Goal: Information Seeking & Learning: Find specific page/section

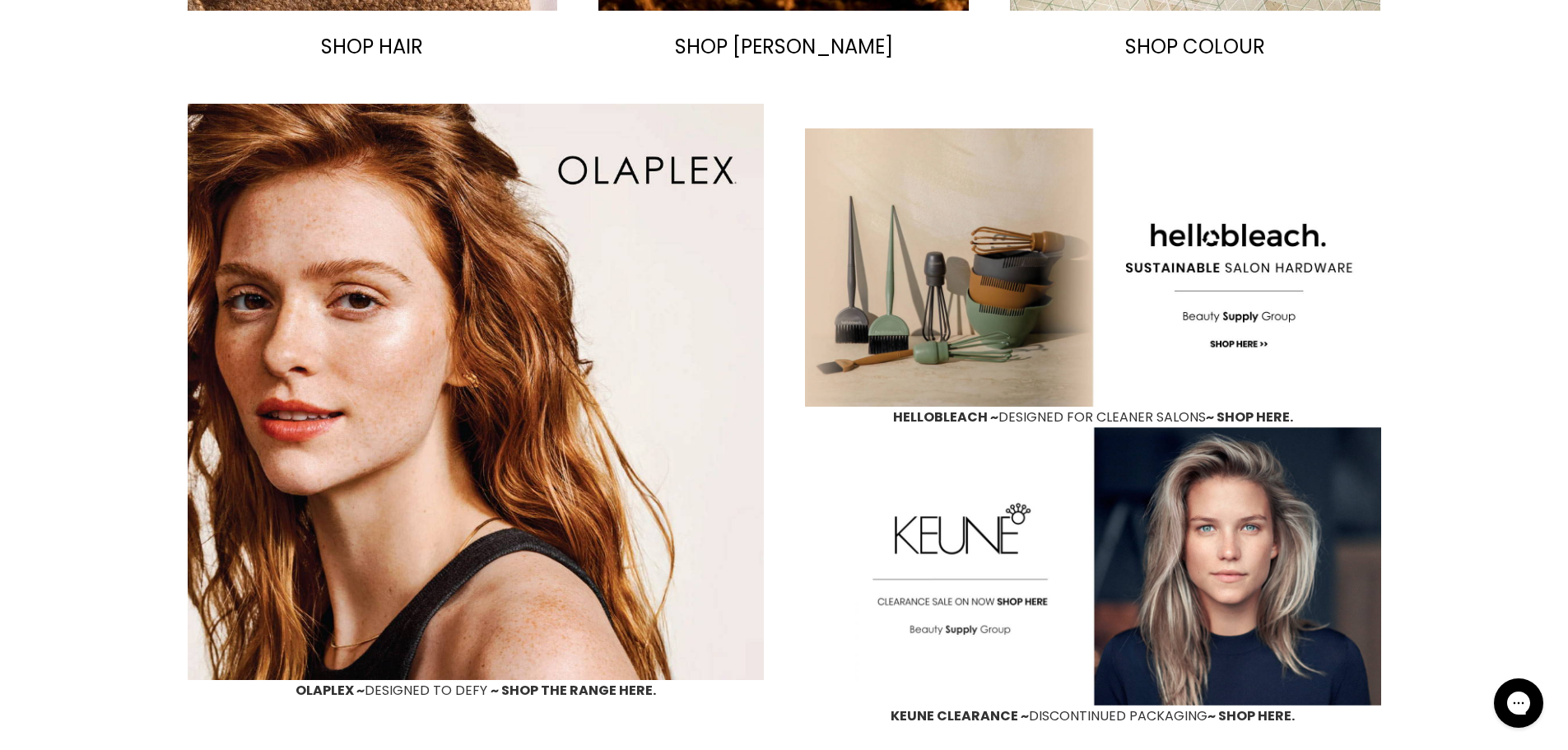
scroll to position [740, 0]
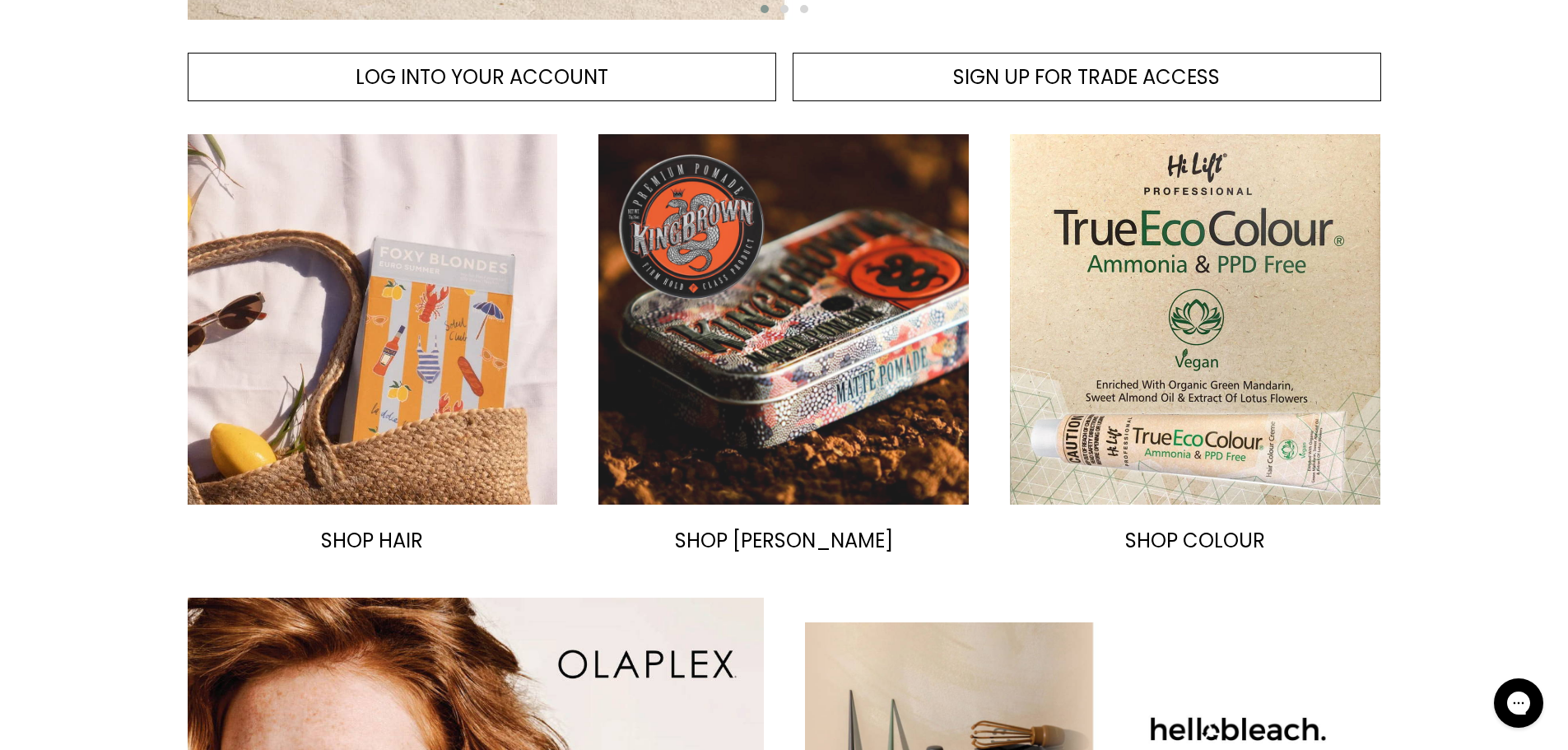
click at [859, 309] on img "Main content" at bounding box center [784, 319] width 370 height 370
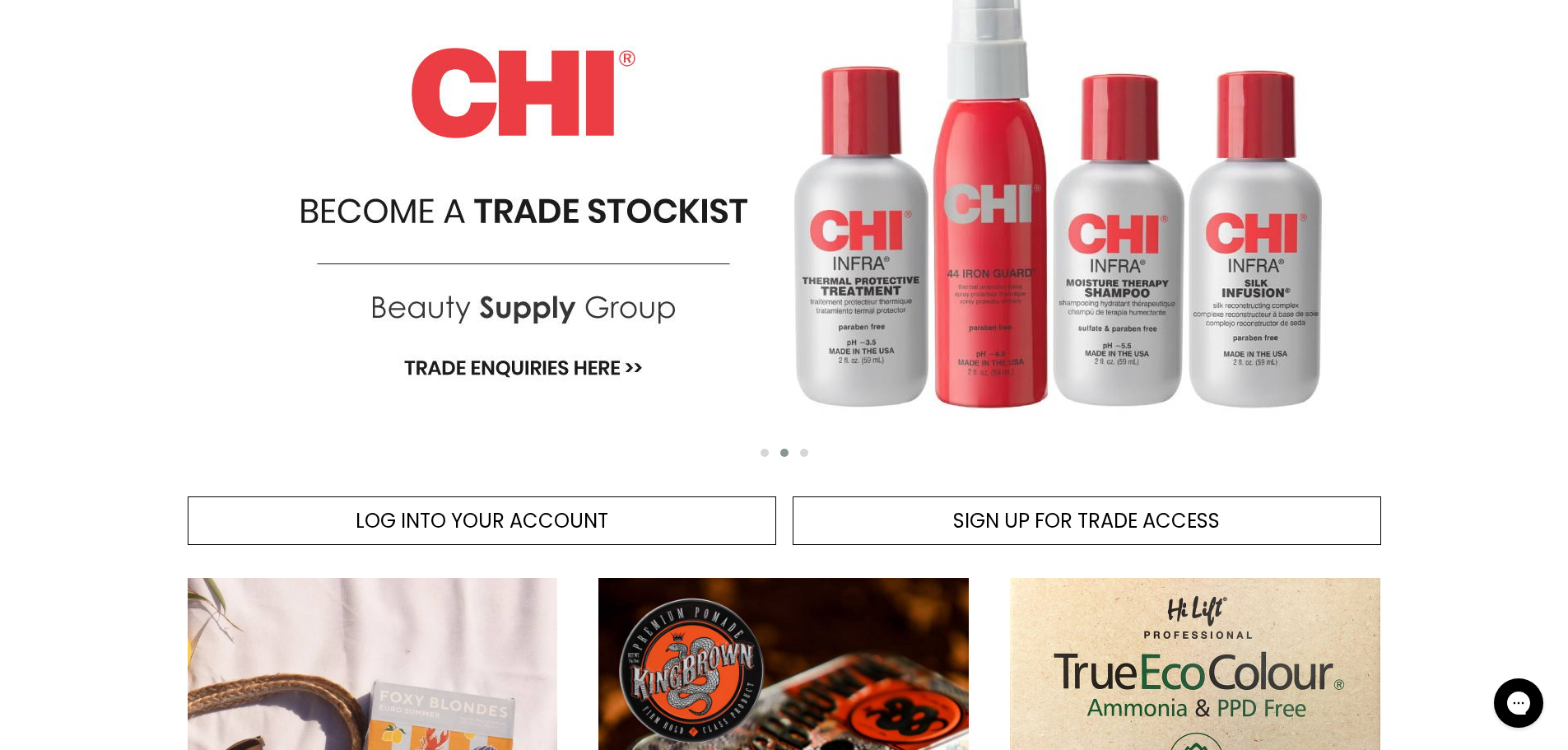
scroll to position [82, 0]
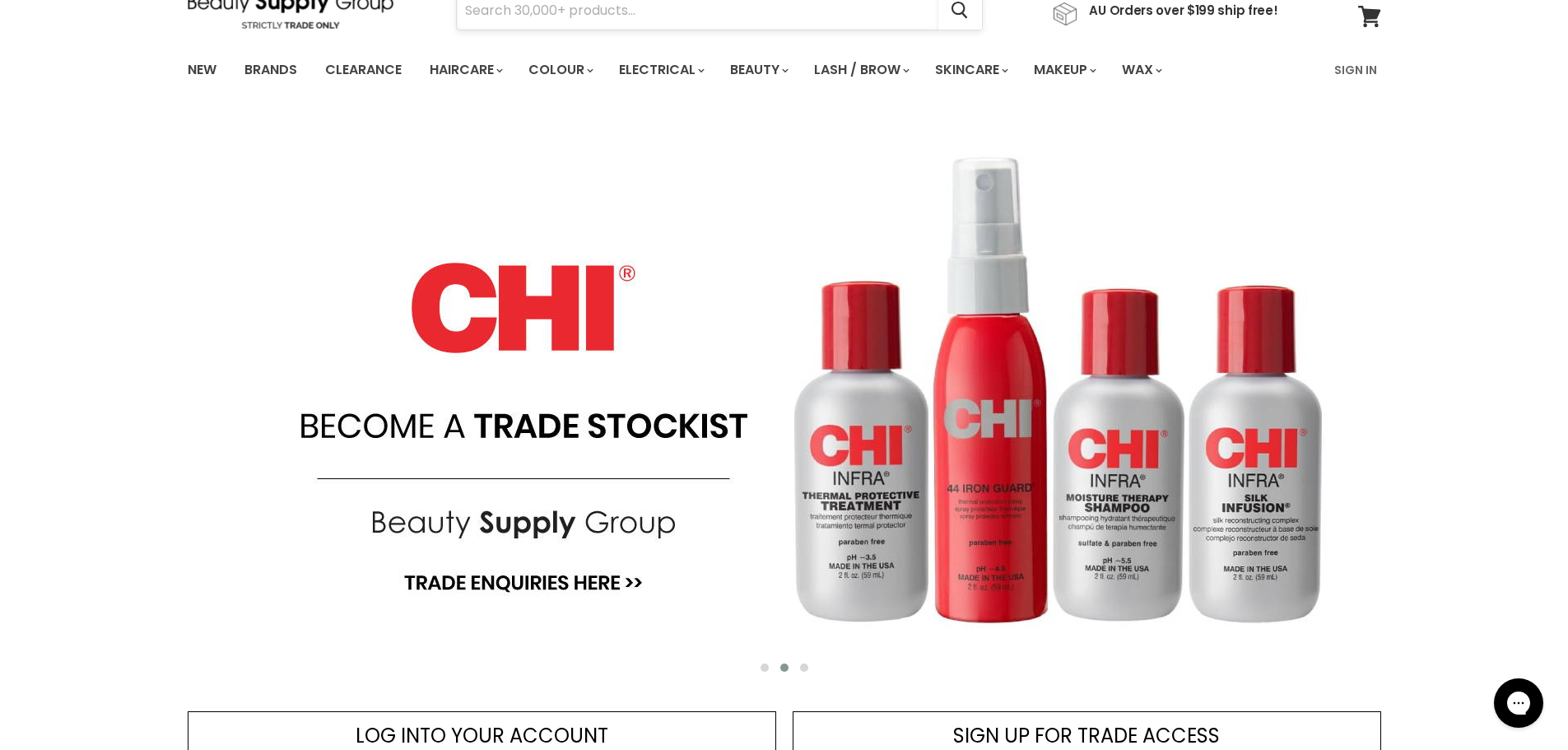
click at [705, 19] on input "Search" at bounding box center [697, 11] width 481 height 38
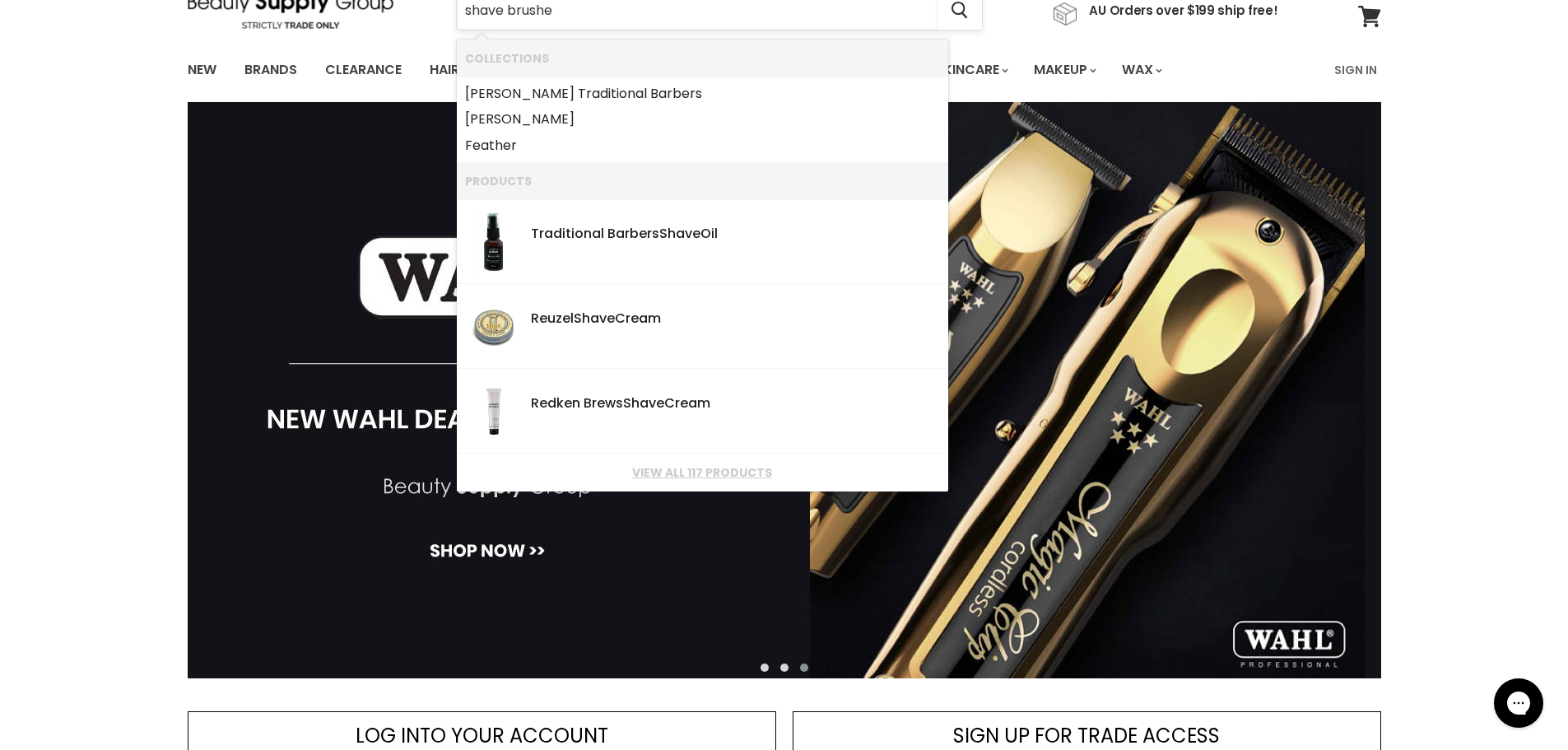
type input "shave brushes"
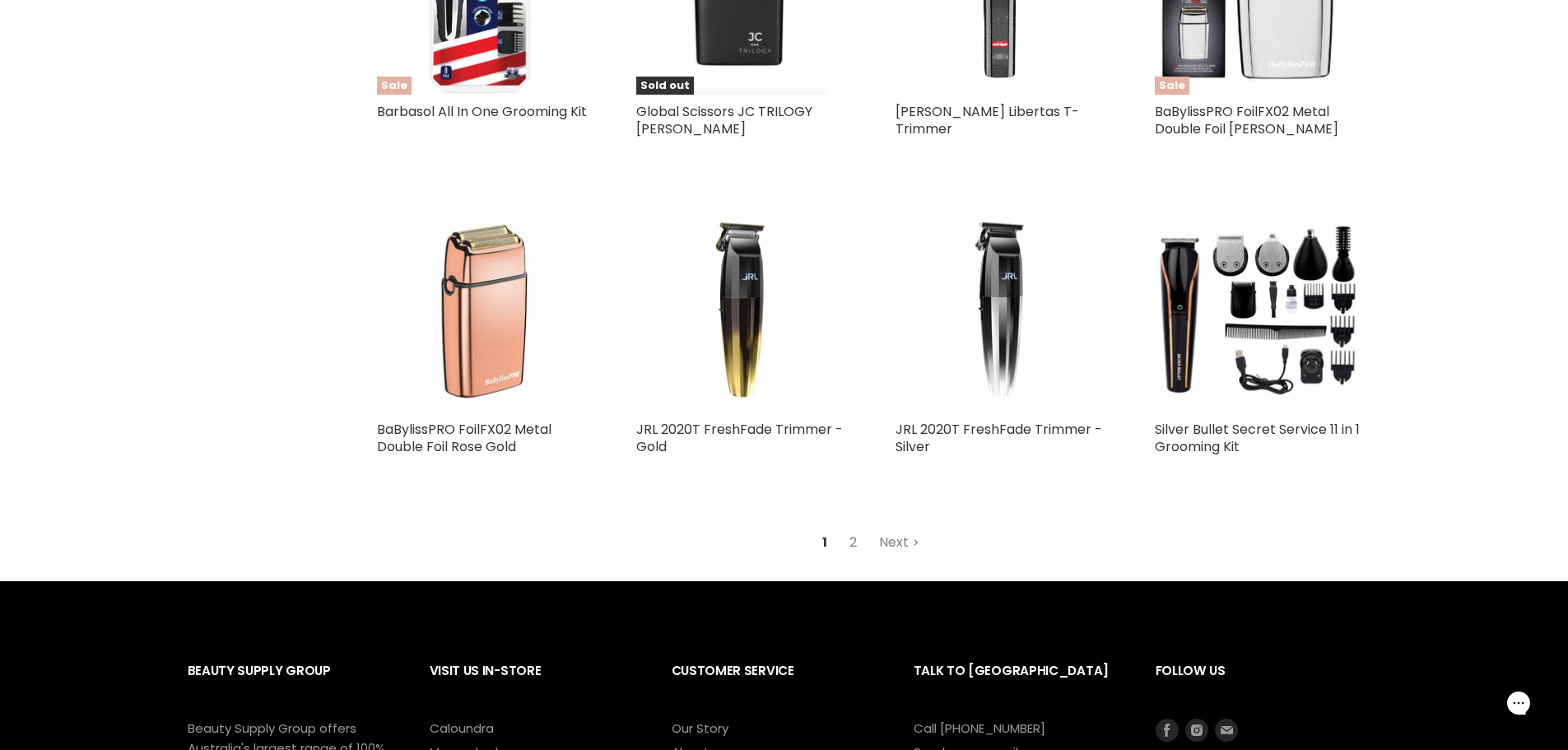
scroll to position [1728, 0]
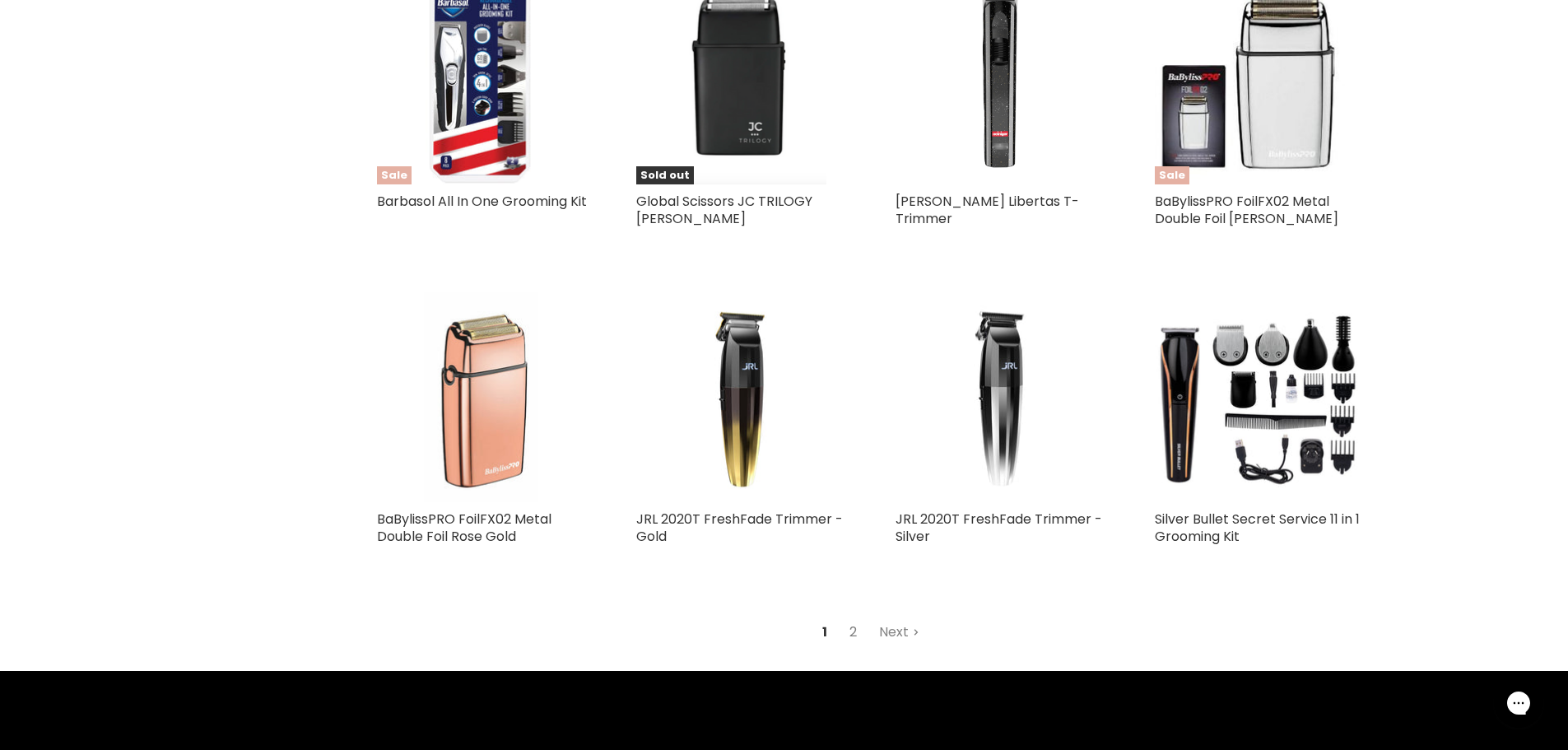
click at [861, 617] on link "2" at bounding box center [852, 632] width 26 height 30
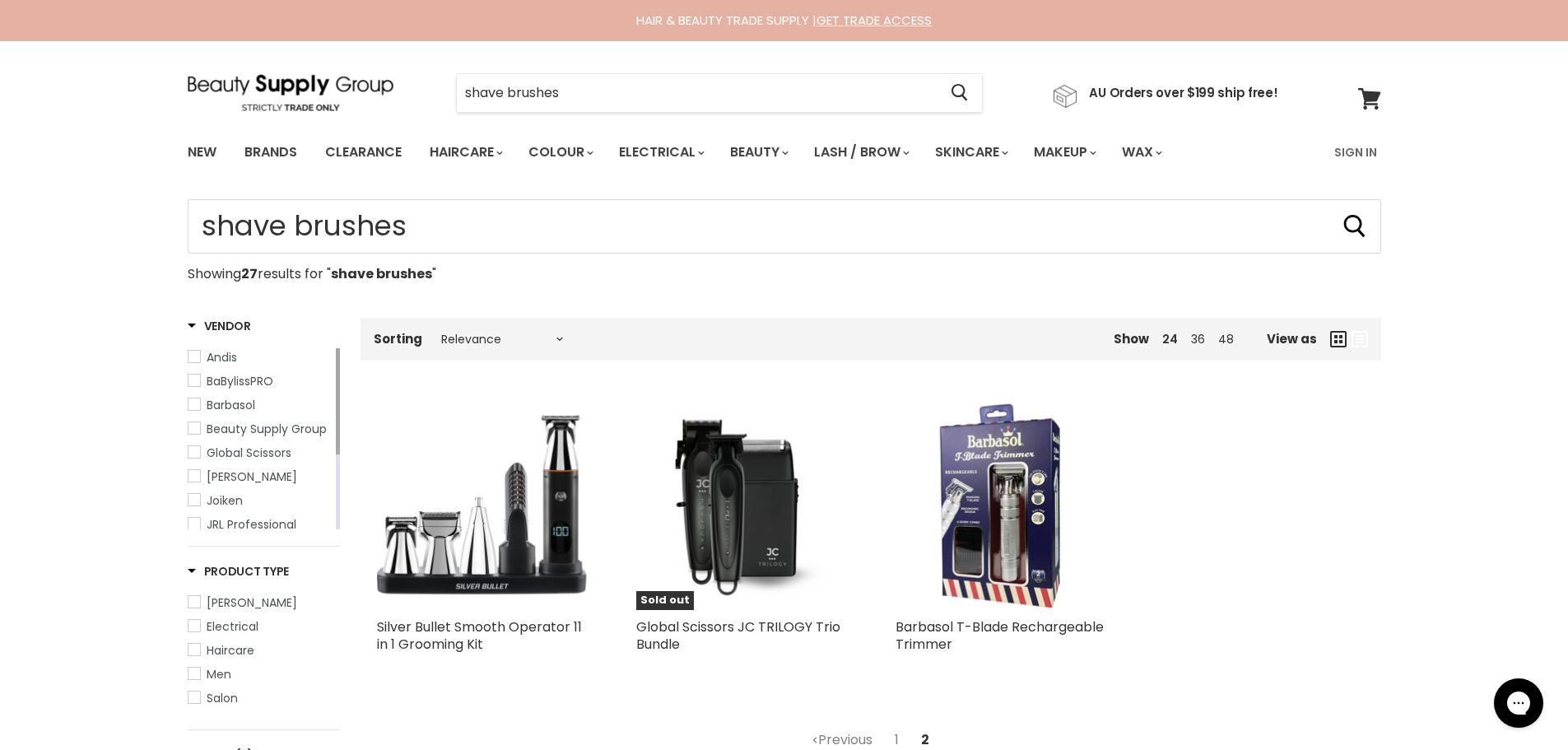
scroll to position [330, 0]
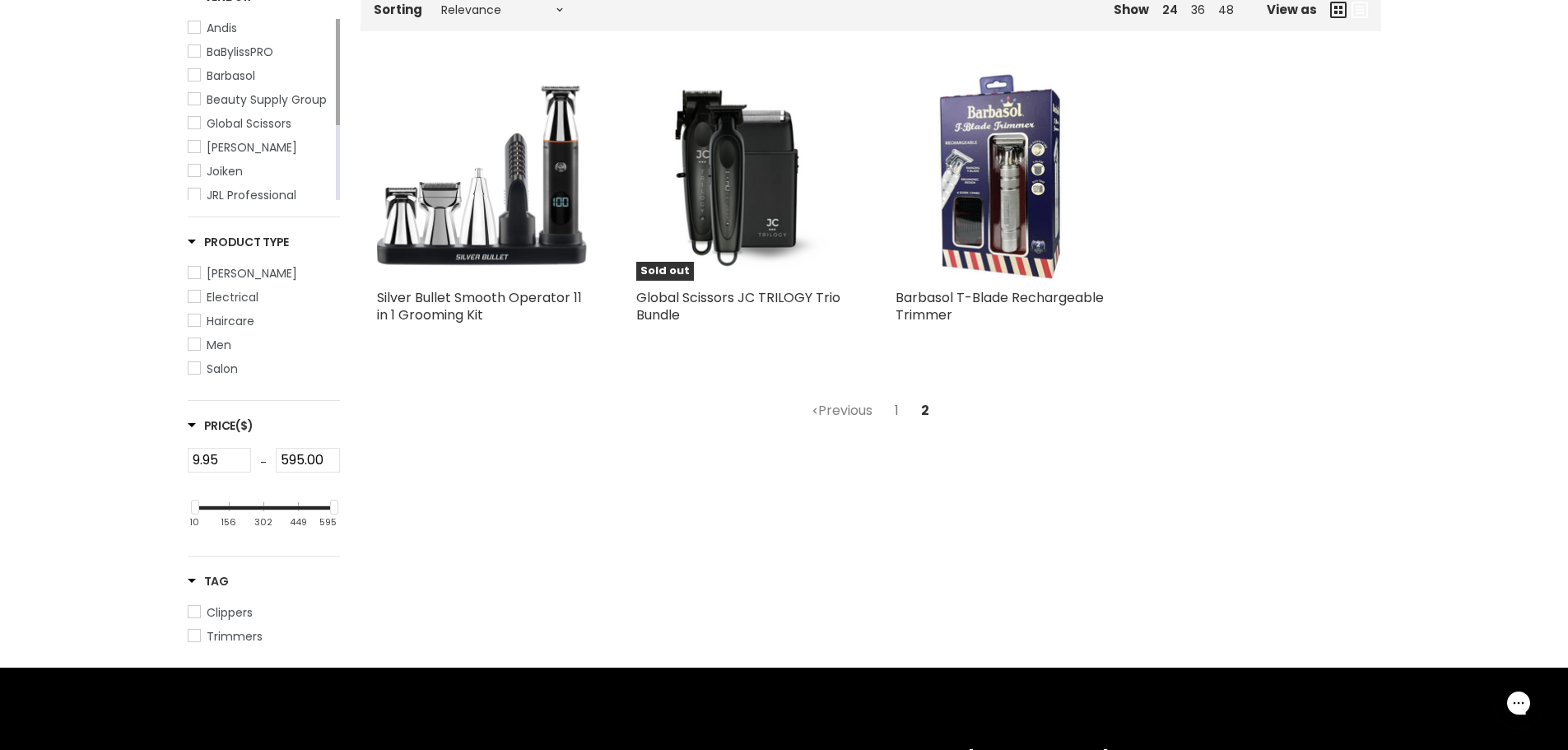
click at [901, 416] on link "1" at bounding box center [896, 411] width 22 height 30
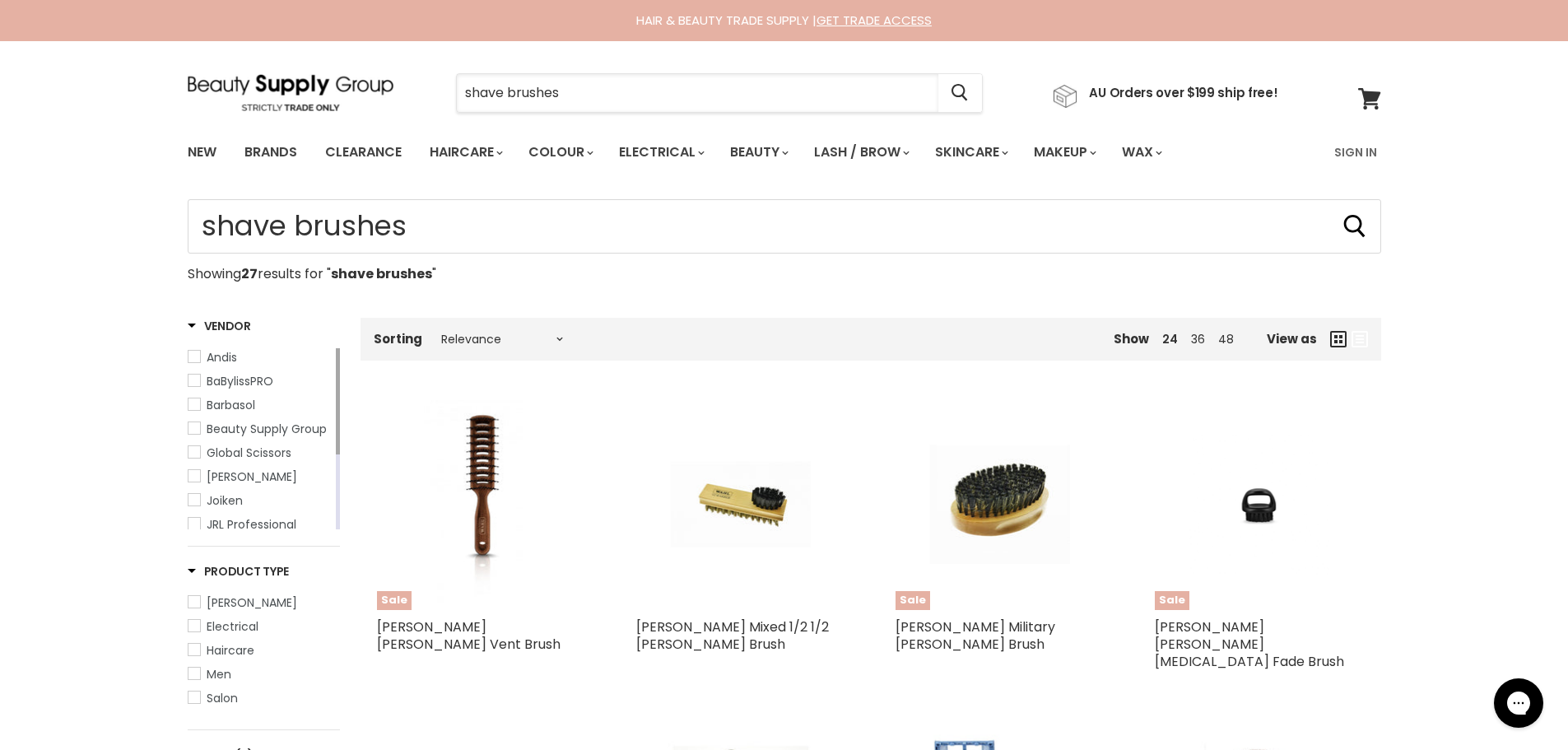
drag, startPoint x: 581, startPoint y: 91, endPoint x: 346, endPoint y: 65, distance: 236.4
click at [354, 69] on section "Menu shave brushes Cancel" at bounding box center [784, 85] width 1235 height 87
type input "omega"
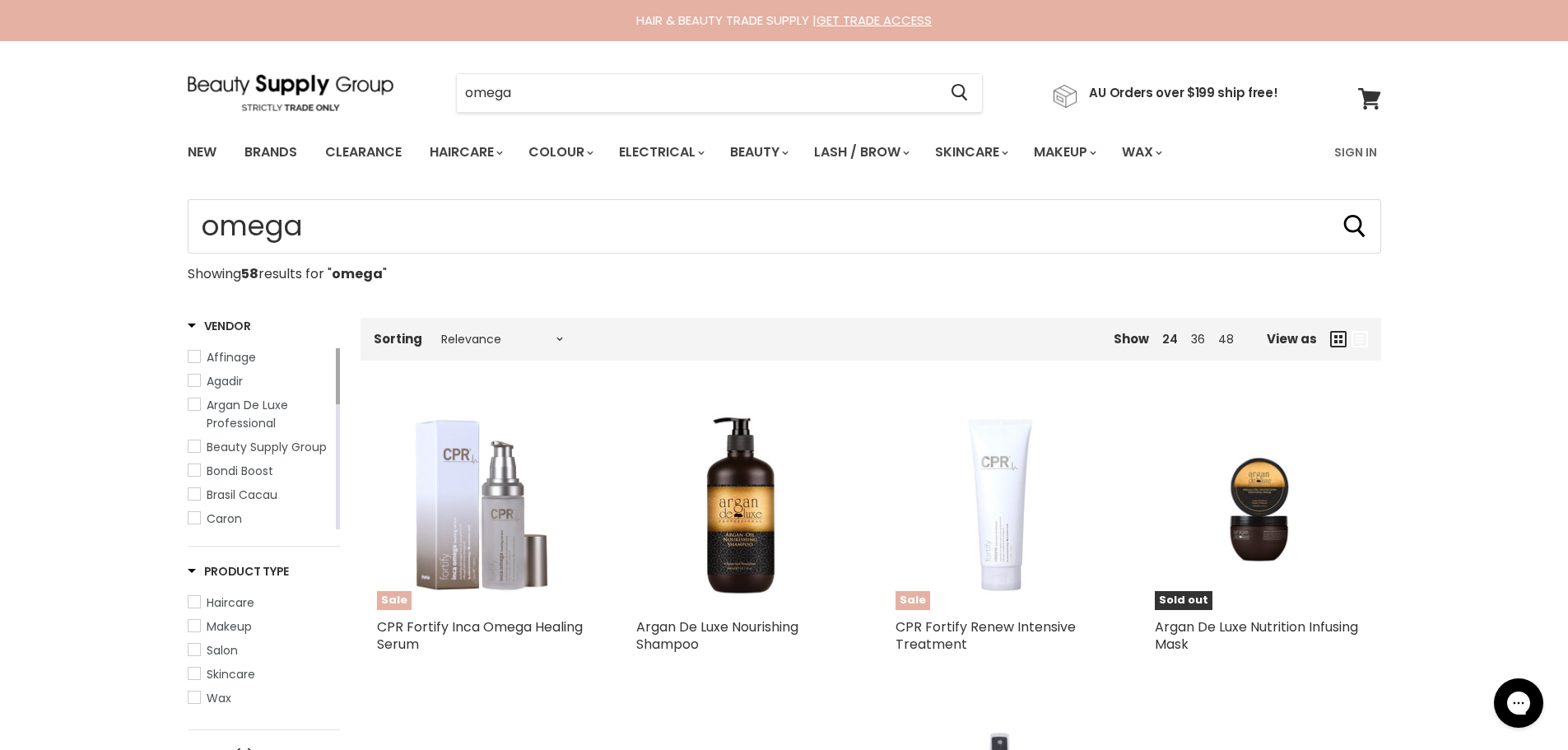
drag, startPoint x: 524, startPoint y: 100, endPoint x: 411, endPoint y: 99, distance: 113.0
click at [420, 100] on div "omega Cancel" at bounding box center [719, 93] width 611 height 38
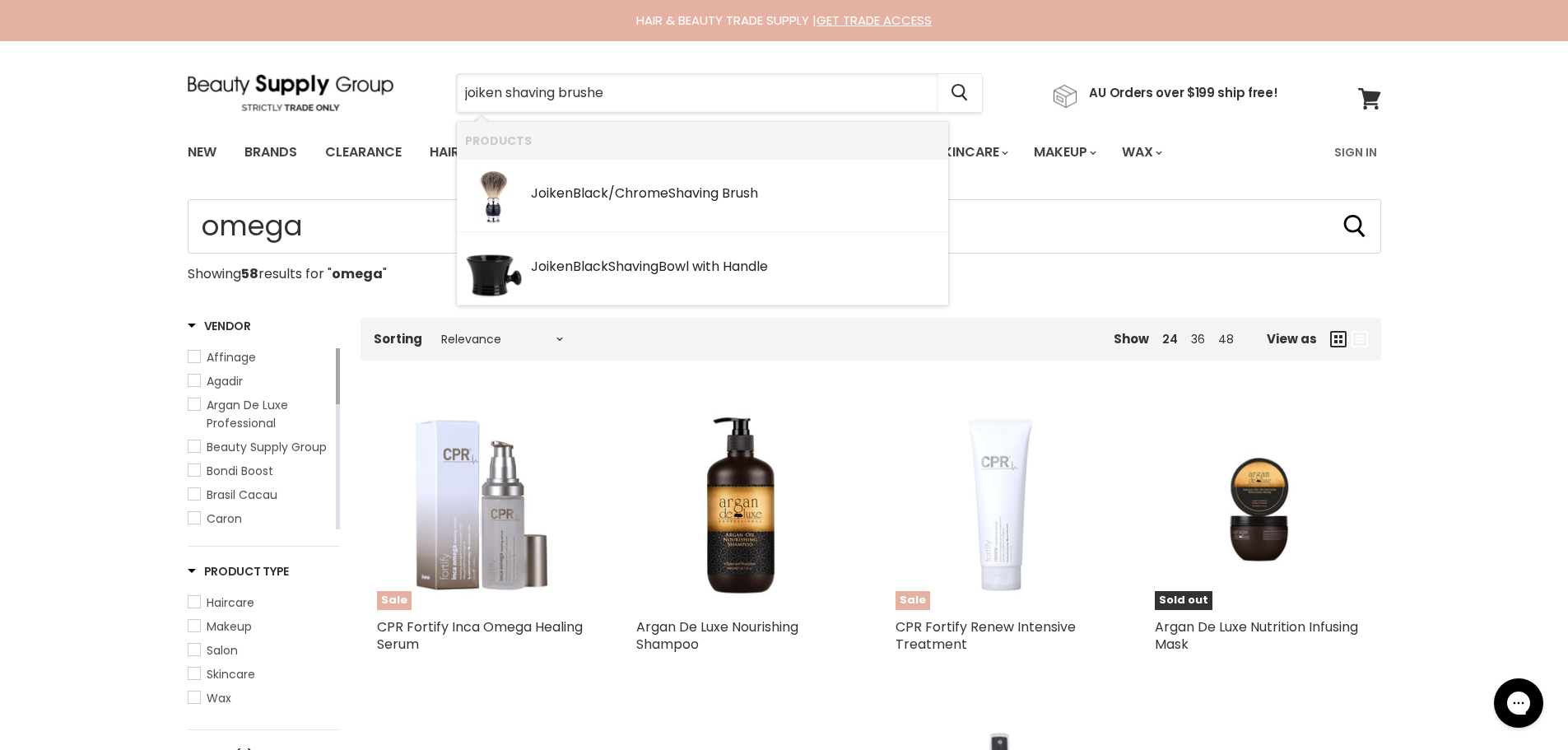
type input "joiken shaving brushes"
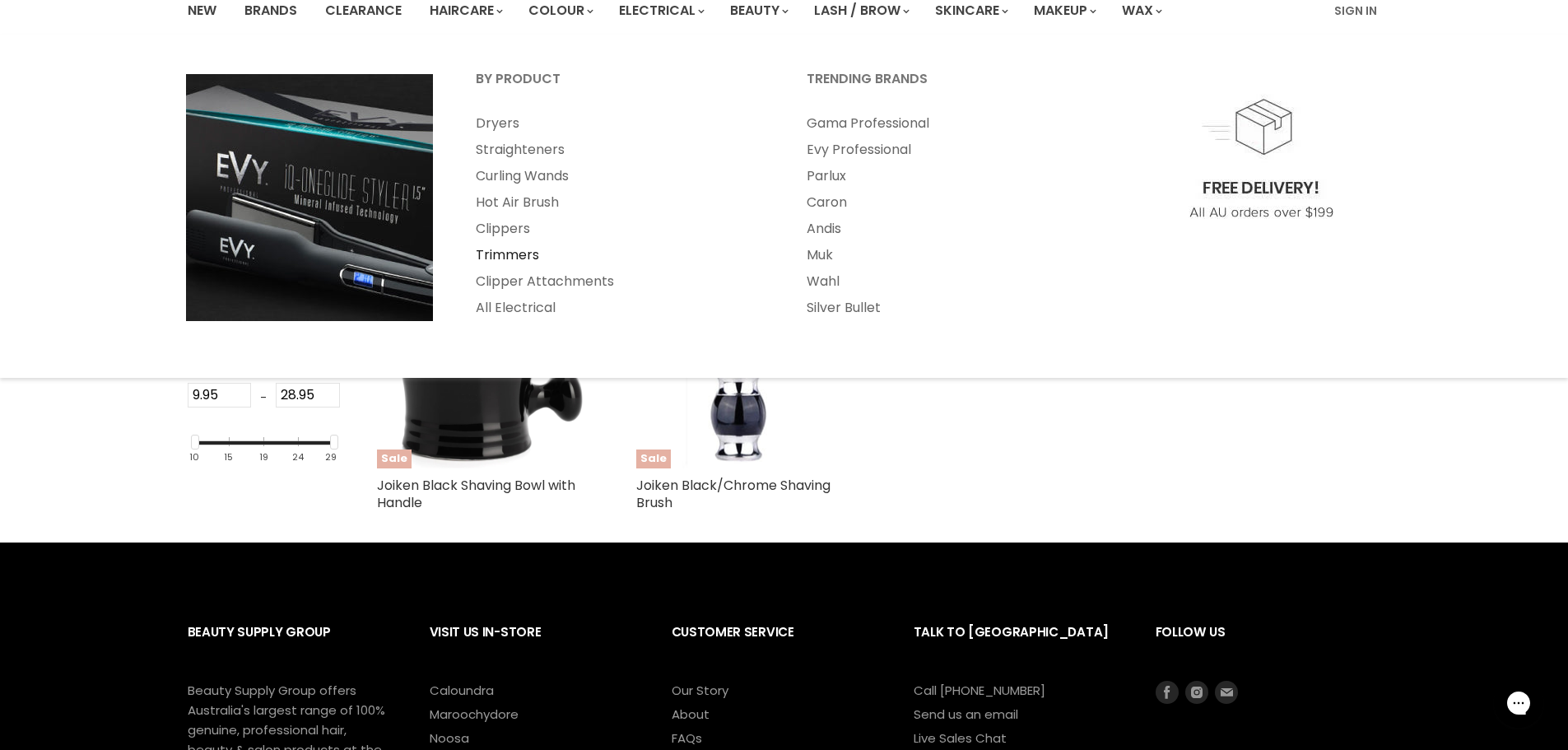
scroll to position [165, 0]
